Goal: Transaction & Acquisition: Purchase product/service

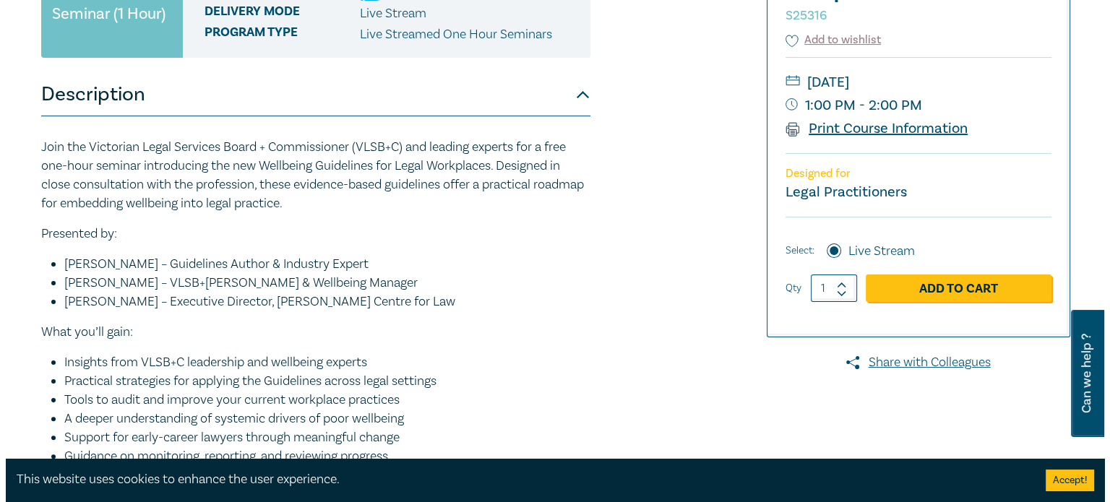
scroll to position [289, 0]
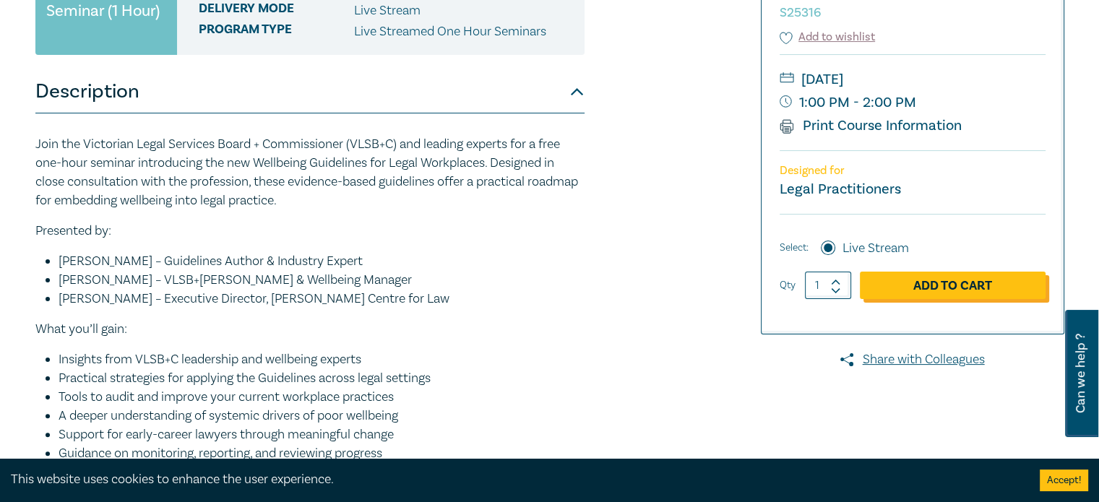
click at [952, 288] on link "Add to Cart" at bounding box center [953, 285] width 186 height 27
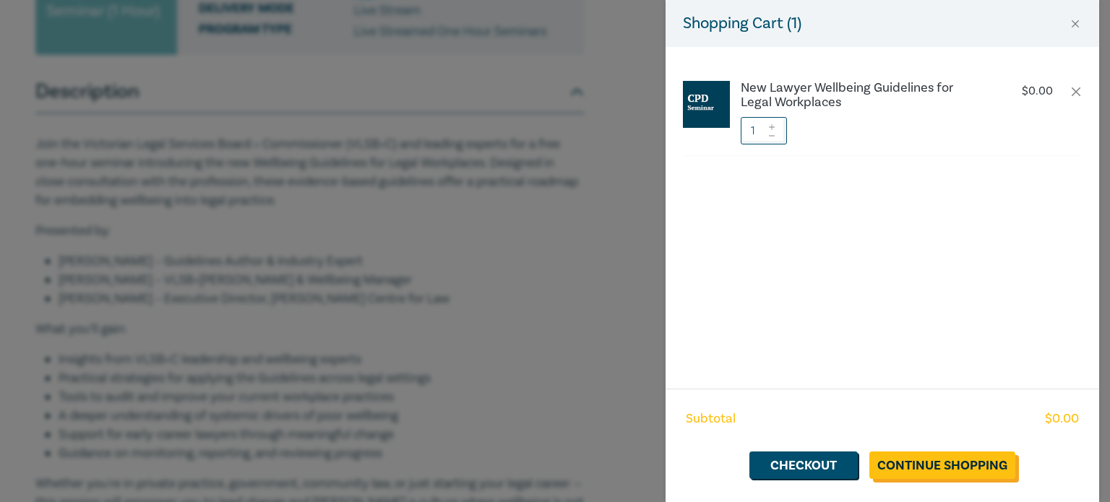
click at [899, 454] on link "Continue Shopping" at bounding box center [942, 465] width 146 height 27
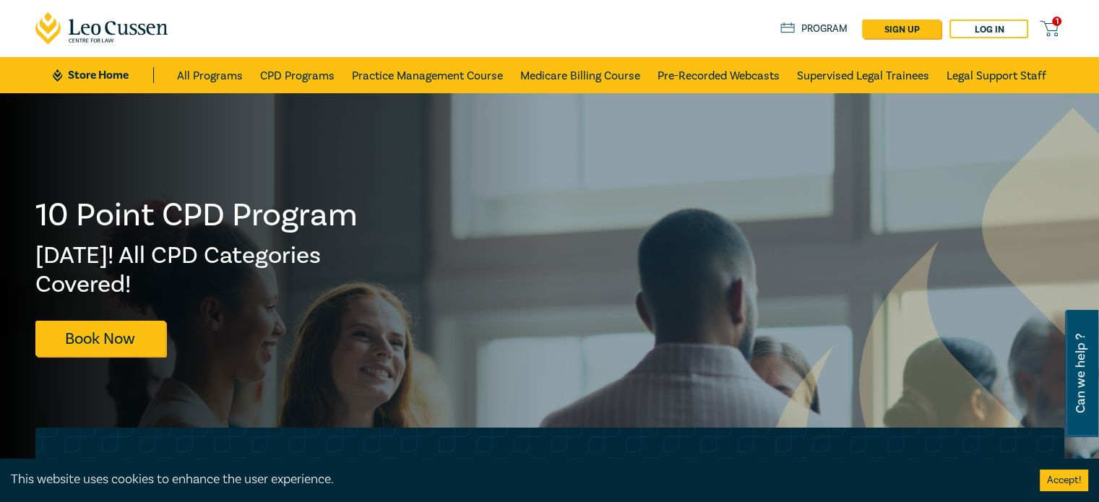
click at [1058, 22] on span "1" at bounding box center [1056, 21] width 9 height 9
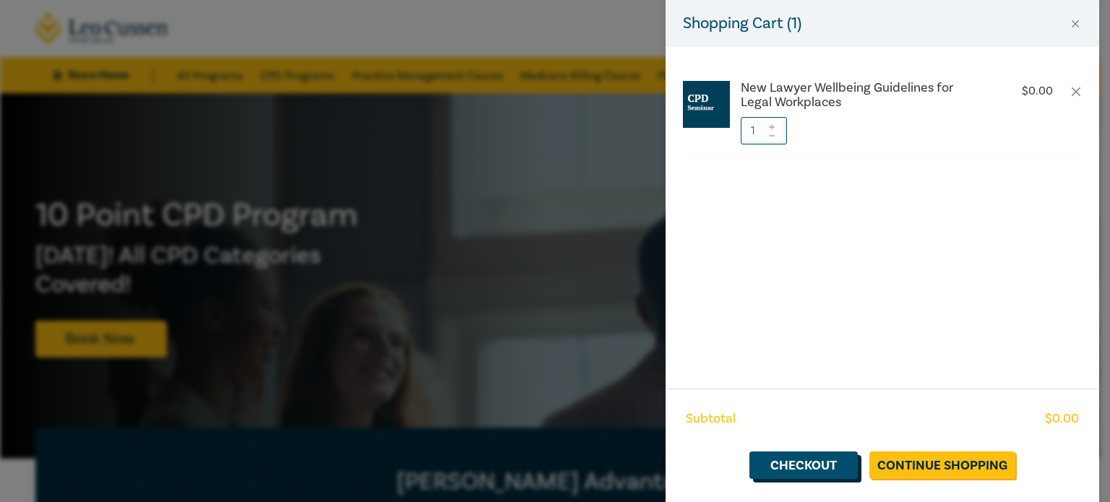
click at [801, 470] on link "Checkout" at bounding box center [803, 465] width 108 height 27
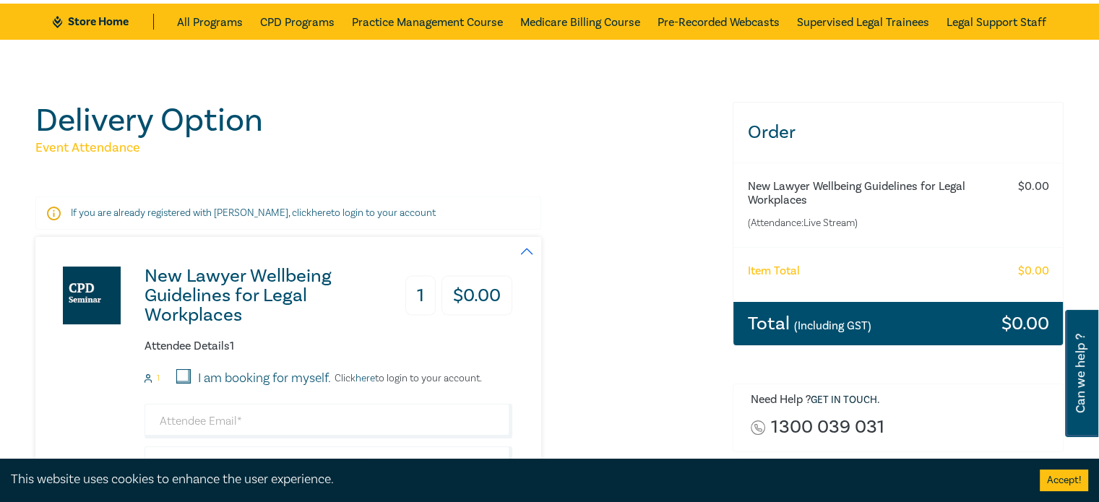
scroll to position [289, 0]
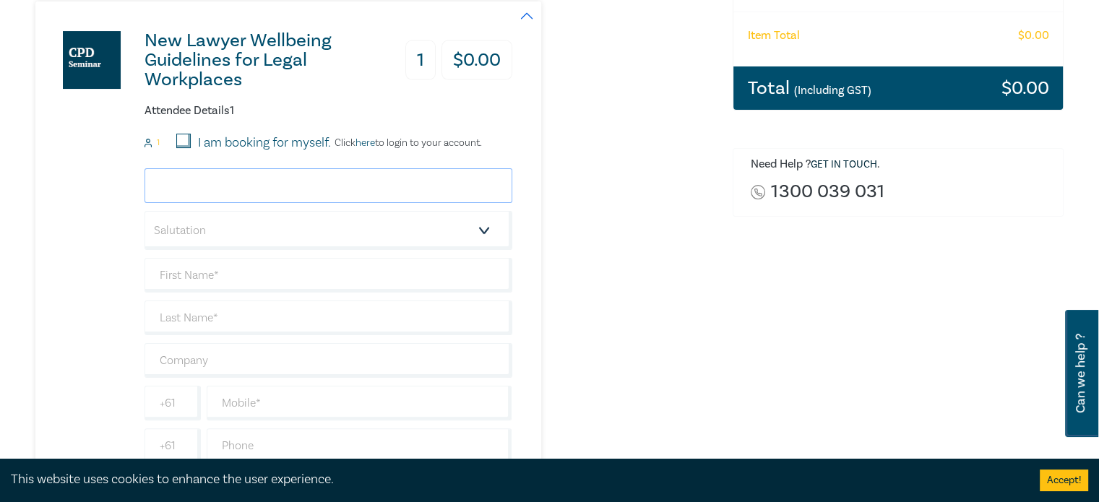
click at [208, 185] on input "email" at bounding box center [329, 185] width 368 height 35
type input "[PERSON_NAME][EMAIL_ADDRESS][PERSON_NAME][DOMAIN_NAME]"
type input "[PERSON_NAME]"
type input "CAM"
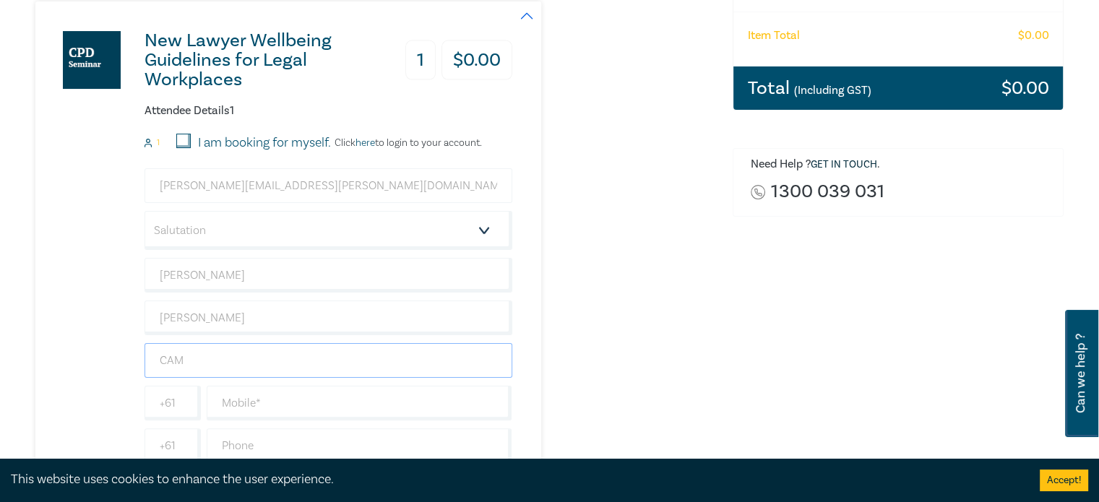
type input "0477579131"
type input "[GEOGRAPHIC_DATA]"
click at [374, 234] on select "Salutation Mr. Mrs. Ms. Miss Dr. Prof. Other" at bounding box center [329, 230] width 368 height 39
select select "Mrs."
click at [145, 211] on select "Salutation Mr. Mrs. Ms. Miss Dr. Prof. Other" at bounding box center [329, 230] width 368 height 39
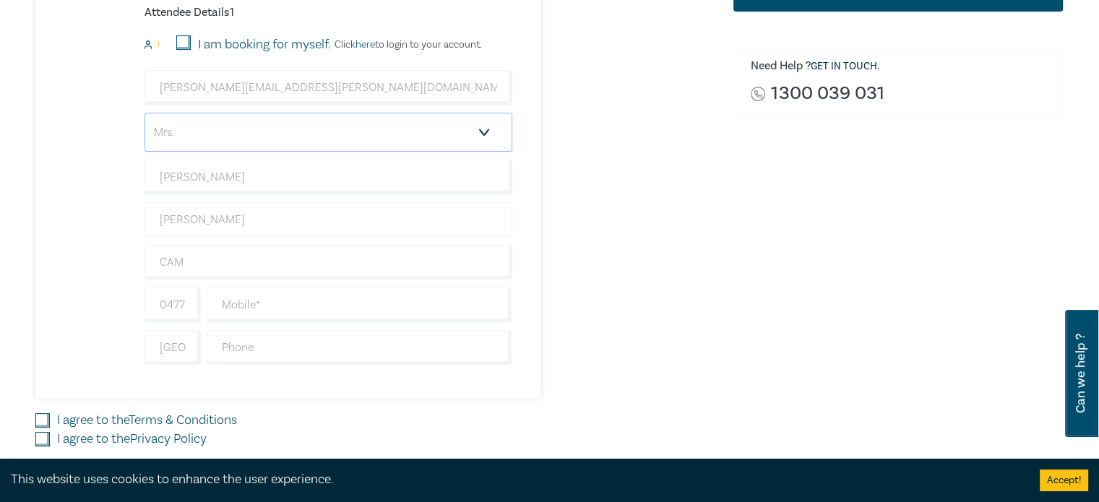
scroll to position [506, 0]
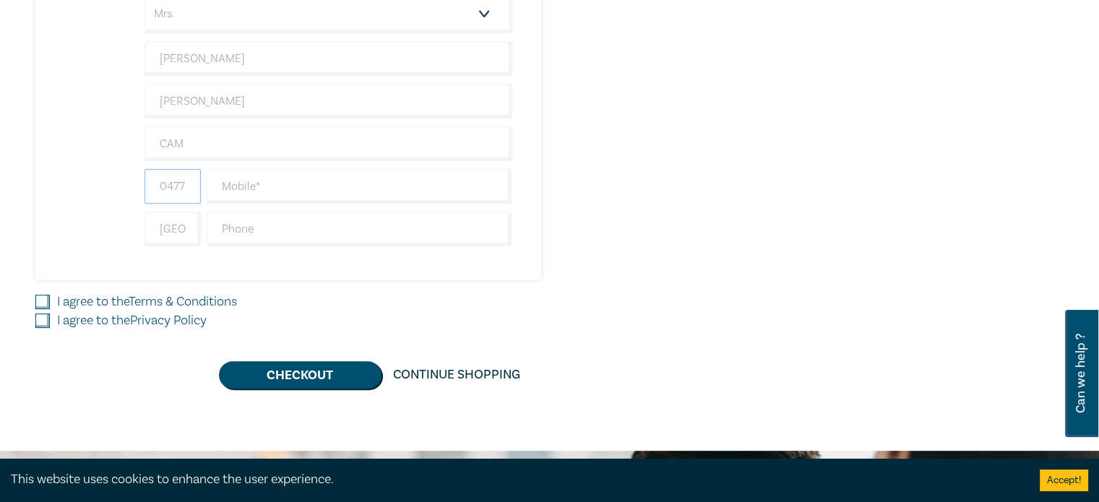
click at [197, 184] on input "0477579131" at bounding box center [173, 186] width 56 height 35
drag, startPoint x: 157, startPoint y: 185, endPoint x: 231, endPoint y: 181, distance: 74.5
click at [231, 181] on div "0477579131" at bounding box center [329, 186] width 374 height 35
click at [291, 183] on input "text" at bounding box center [360, 186] width 306 height 35
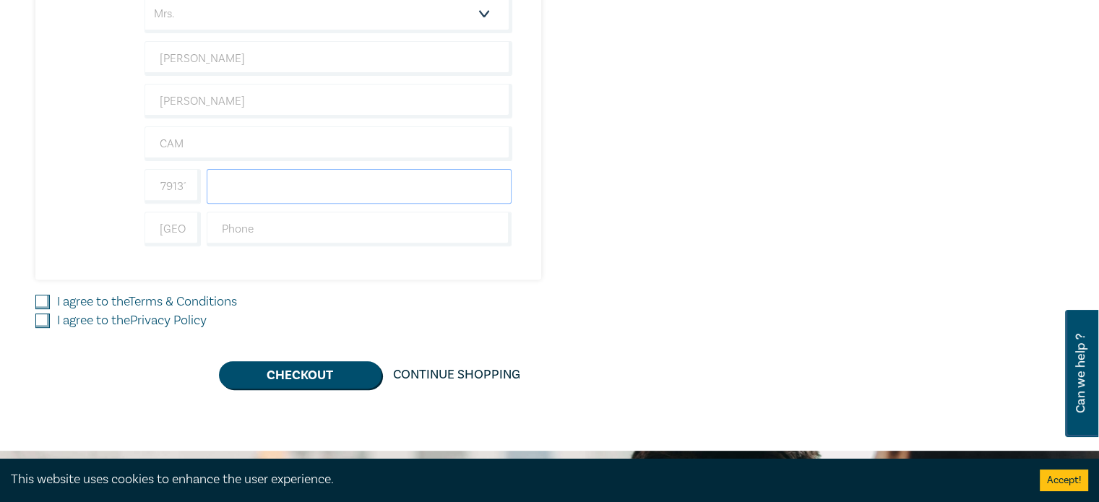
scroll to position [0, 0]
paste input "0477579131"
type input "0477579131"
click at [173, 225] on input "[GEOGRAPHIC_DATA]" at bounding box center [173, 229] width 56 height 35
click at [188, 229] on input "[GEOGRAPHIC_DATA]" at bounding box center [173, 229] width 56 height 35
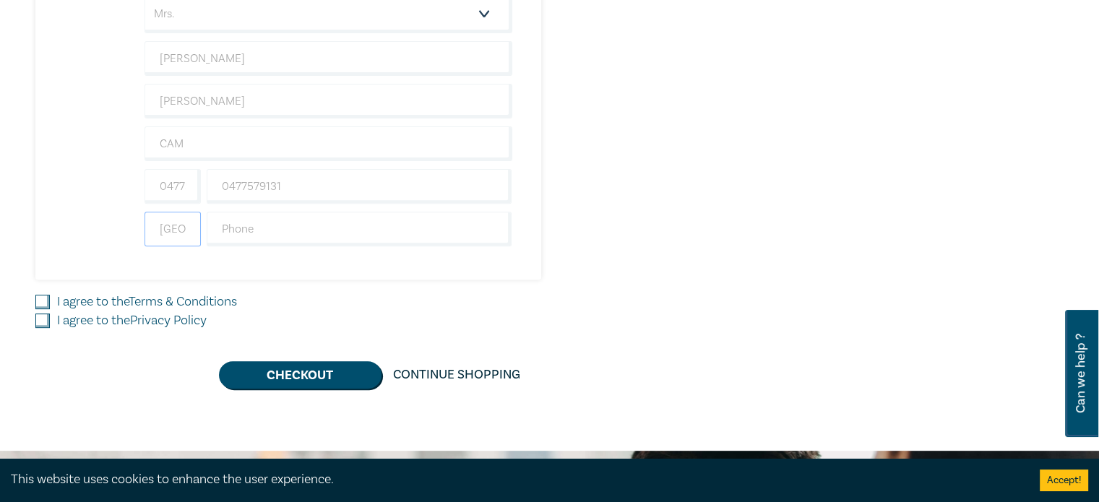
click at [188, 229] on input "[GEOGRAPHIC_DATA]" at bounding box center [173, 229] width 56 height 35
drag, startPoint x: 191, startPoint y: 181, endPoint x: 105, endPoint y: 191, distance: 85.9
click at [105, 191] on div "New Lawyer Wellbeing Guidelines for Legal Workplaces 1 $ 0.00 Attendee Details …" at bounding box center [273, 32] width 477 height 495
type input "1"
drag, startPoint x: 261, startPoint y: 185, endPoint x: 194, endPoint y: 187, distance: 67.2
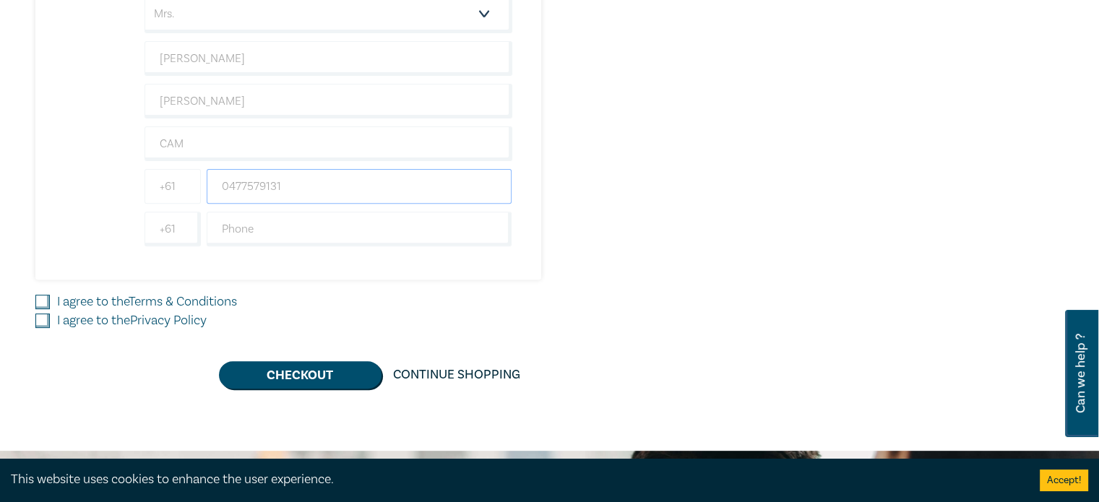
click at [194, 187] on div "0477579131" at bounding box center [329, 186] width 374 height 35
click at [238, 228] on input "text" at bounding box center [360, 229] width 306 height 35
paste input "0477579131"
type input "0477579131"
drag, startPoint x: 331, startPoint y: 181, endPoint x: 117, endPoint y: 176, distance: 213.9
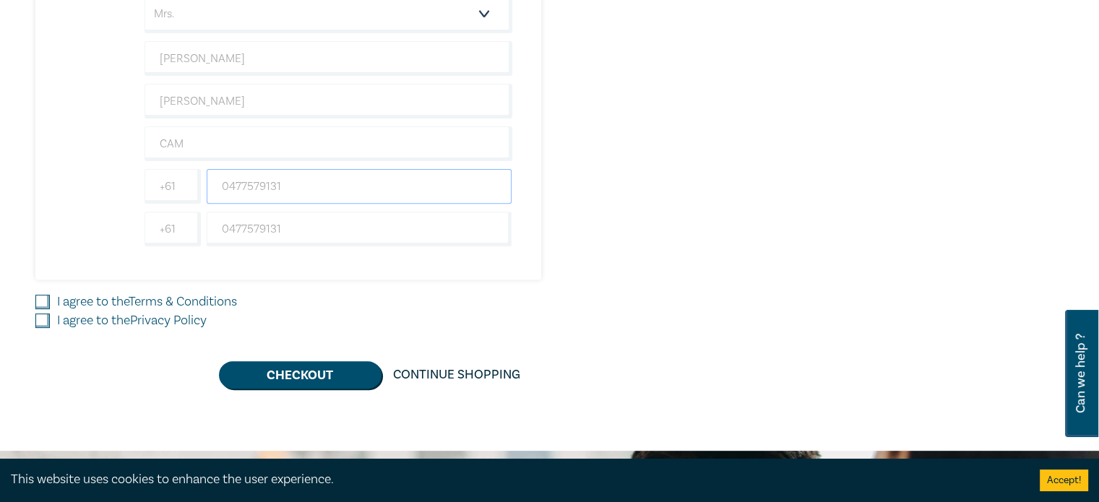
click at [117, 176] on div "New Lawyer Wellbeing Guidelines for Legal Workplaces 1 $ 0.00 Attendee Details …" at bounding box center [273, 32] width 477 height 495
paste input "0477579131"
type input "0477579131"
click at [468, 189] on input "0477579131" at bounding box center [360, 186] width 306 height 35
click at [704, 245] on div "New Lawyer Wellbeing Guidelines for Legal Workplaces 1 $ 0.00 Attendee Details …" at bounding box center [375, 32] width 680 height 495
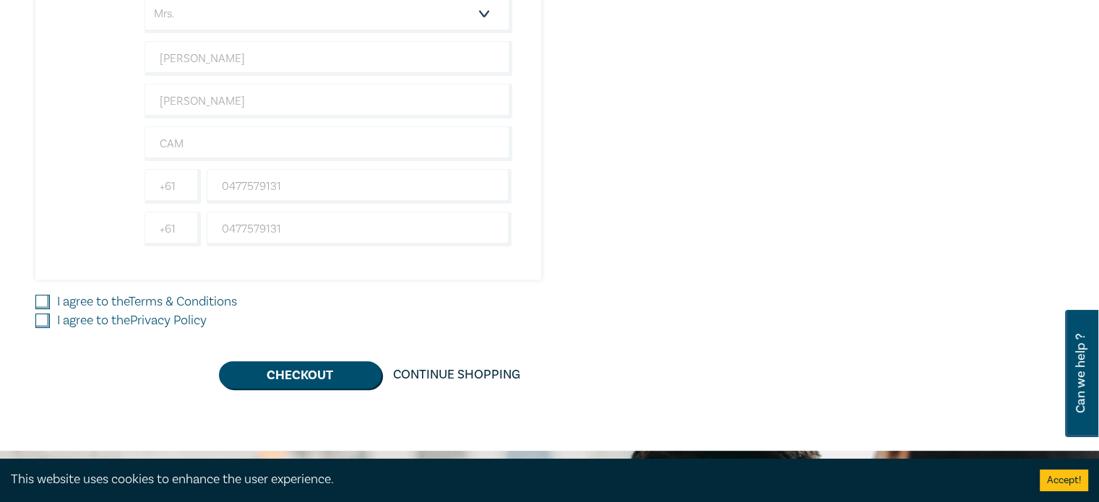
click at [41, 300] on input "I agree to the Terms & Conditions" at bounding box center [42, 302] width 14 height 14
checkbox input "true"
click at [43, 320] on input "I agree to the Privacy Policy" at bounding box center [42, 321] width 14 height 14
checkbox input "true"
click at [283, 363] on button "Checkout" at bounding box center [300, 374] width 163 height 27
